Goal: Information Seeking & Learning: Learn about a topic

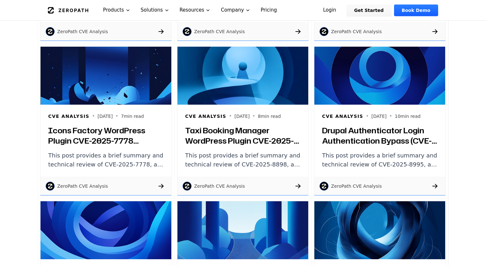
scroll to position [280, 0]
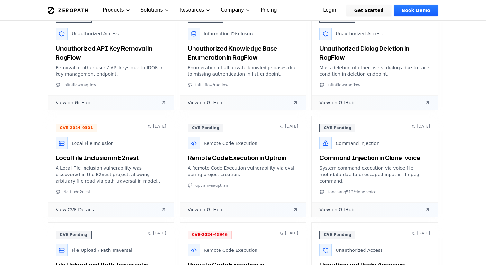
scroll to position [679, 0]
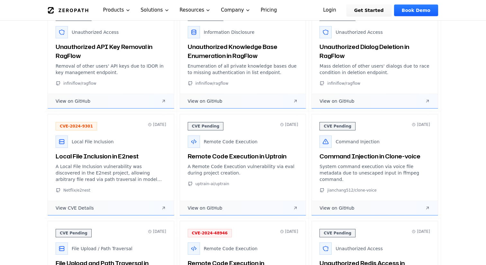
click at [85, 122] on span "CVE-2024-9301" at bounding box center [76, 126] width 41 height 8
copy span "CVE-2024-9301"
click at [79, 204] on span "View CVE Details" at bounding box center [75, 207] width 38 height 6
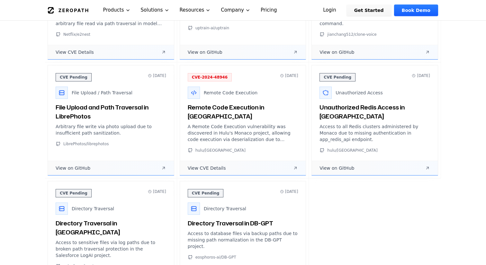
scroll to position [836, 0]
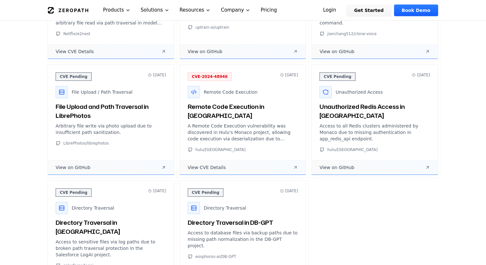
click at [253, 218] on h3 "Directory Traversal in DB-GPT" at bounding box center [243, 222] width 111 height 9
click at [244, 218] on h3 "Directory Traversal in DB-GPT" at bounding box center [243, 222] width 111 height 9
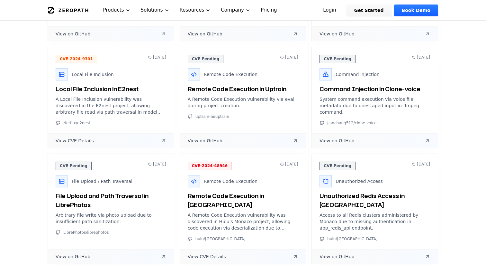
scroll to position [755, 0]
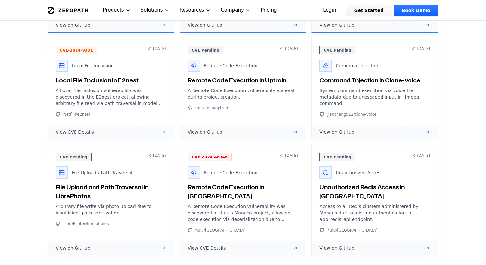
click at [230, 240] on link "View CVE Details" at bounding box center [243, 247] width 126 height 14
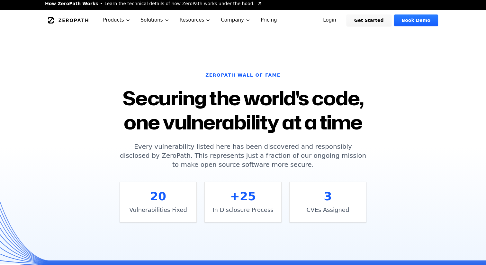
scroll to position [0, 0]
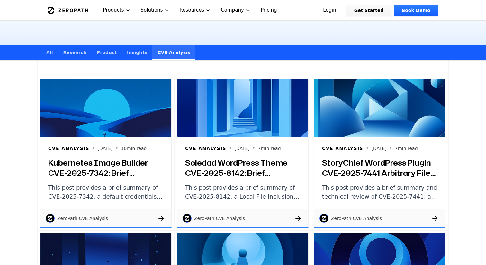
scroll to position [143, 0]
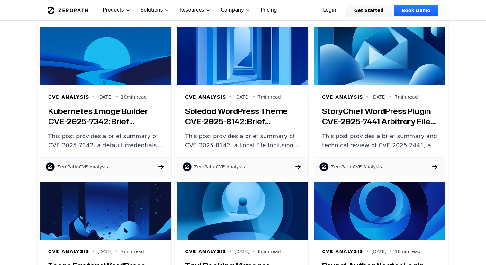
click at [101, 119] on h3 "Kubernetes Image Builder CVE-2025-7342: Brief Summary of Default Credentials Vu…" at bounding box center [105, 116] width 115 height 21
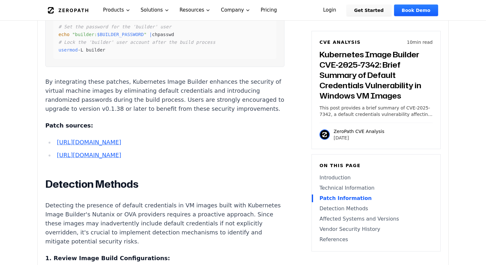
scroll to position [1126, 0]
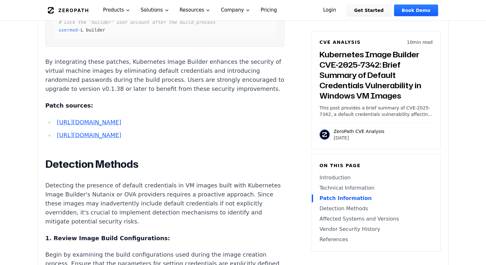
click at [121, 119] on link "https://github.com/kubernetes/kubernetes/issues/133115" at bounding box center [89, 122] width 64 height 7
